Goal: Navigation & Orientation: Understand site structure

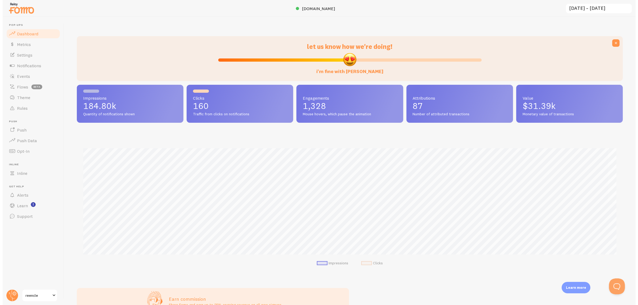
scroll to position [140, 545]
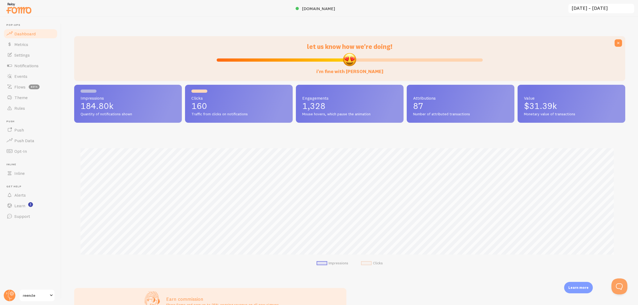
click at [73, 172] on div "let us know how we're doing! i'm fine with [PERSON_NAME] Impressions 184.80k Qu…" at bounding box center [349, 161] width 576 height 288
click at [23, 47] on span "Metrics" at bounding box center [21, 44] width 14 height 5
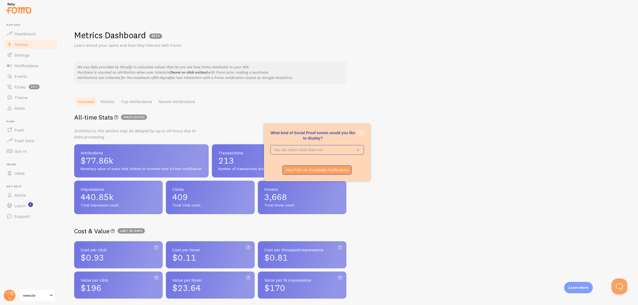
click at [361, 132] on icon "close," at bounding box center [360, 133] width 3 height 3
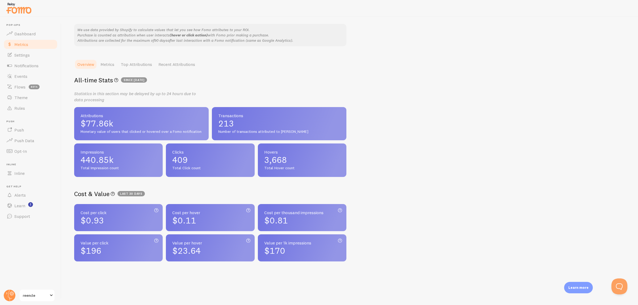
scroll to position [38, 0]
click at [367, 174] on div "Metrics Dashboard BETA Learn about your users and how they interact with Fomo W…" at bounding box center [349, 161] width 576 height 288
click at [458, 92] on div "Metrics Dashboard BETA Learn about your users and how they interact with Fomo W…" at bounding box center [349, 161] width 576 height 288
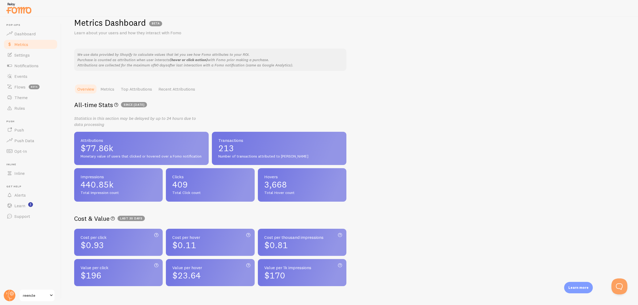
scroll to position [5, 0]
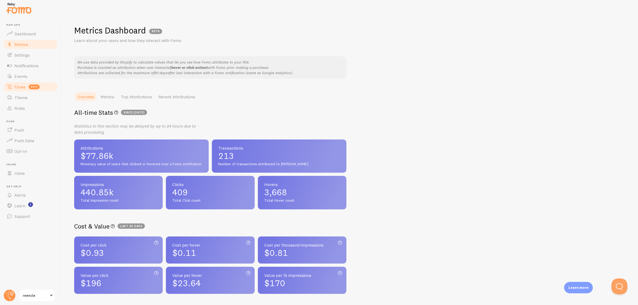
click at [18, 88] on span "Flows" at bounding box center [19, 86] width 11 height 5
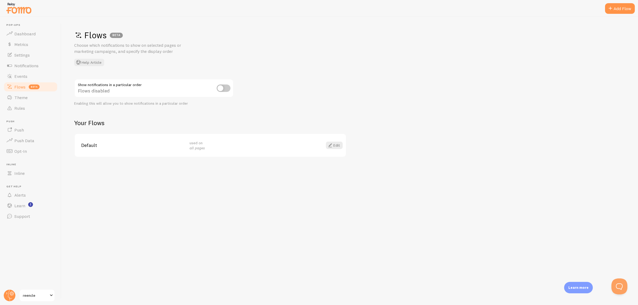
click at [192, 146] on em "all pages" at bounding box center [196, 148] width 15 height 5
drag, startPoint x: 90, startPoint y: 144, endPoint x: 78, endPoint y: 154, distance: 15.5
click at [88, 145] on span "Default" at bounding box center [132, 145] width 102 height 5
click at [78, 154] on div "Default used on all pages Edit" at bounding box center [210, 145] width 271 height 23
click at [88, 150] on div "Default used on all pages Edit" at bounding box center [210, 145] width 271 height 23
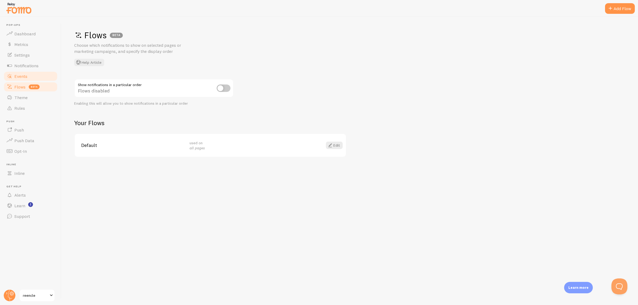
click at [20, 75] on span "Events" at bounding box center [20, 76] width 13 height 5
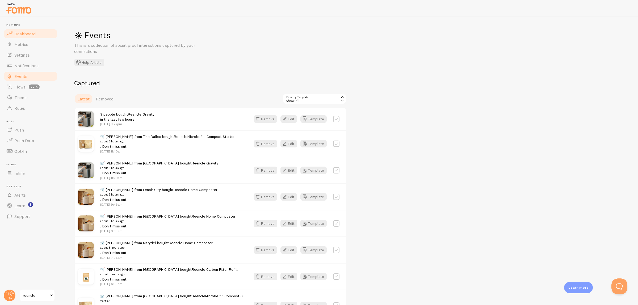
click at [31, 30] on link "Dashboard" at bounding box center [30, 33] width 55 height 11
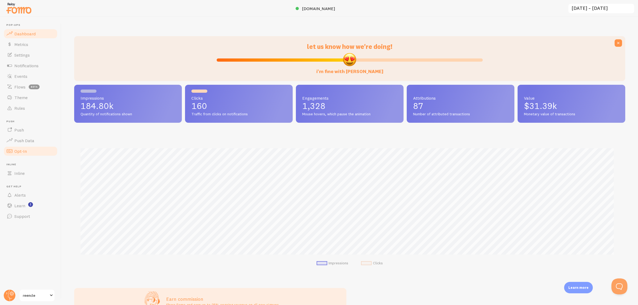
scroll to position [140, 545]
click at [28, 142] on span "Push Data" at bounding box center [24, 140] width 20 height 5
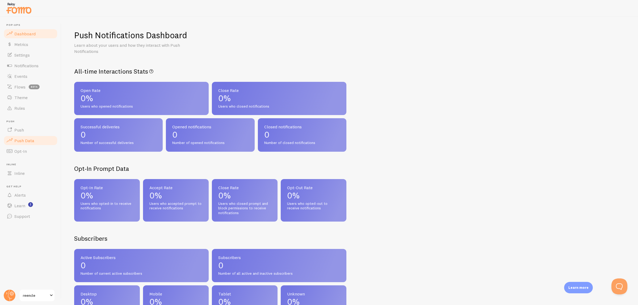
click at [31, 39] on link "Dashboard" at bounding box center [30, 33] width 55 height 11
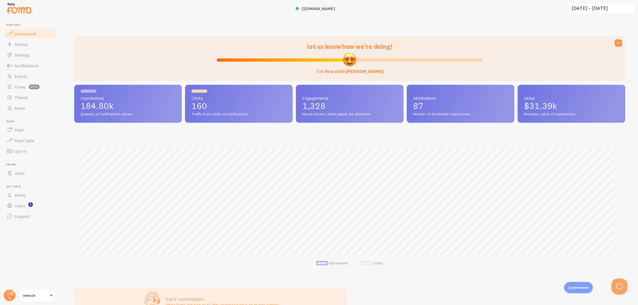
scroll to position [199, 0]
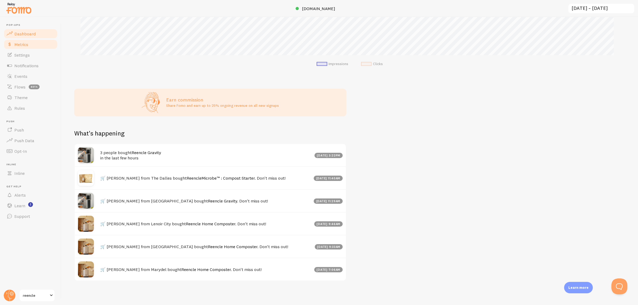
click at [20, 46] on span "Metrics" at bounding box center [21, 44] width 14 height 5
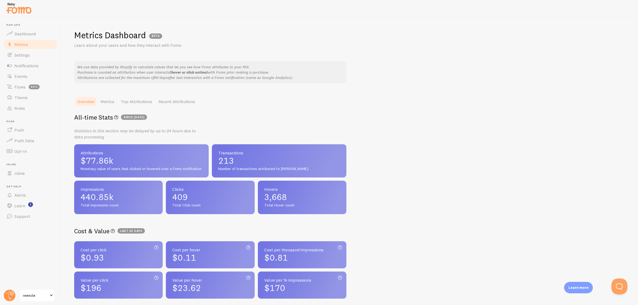
click at [447, 174] on div "Metrics Dashboard BETA Learn about your users and how they interact with Fomo W…" at bounding box center [349, 161] width 576 height 288
click at [373, 102] on div "Metrics Dashboard BETA Learn about your users and how they interact with Fomo W…" at bounding box center [349, 161] width 576 height 288
click at [517, 139] on div "Metrics Dashboard BETA Learn about your users and how they interact with Fomo W…" at bounding box center [349, 161] width 576 height 288
